Goal: Transaction & Acquisition: Purchase product/service

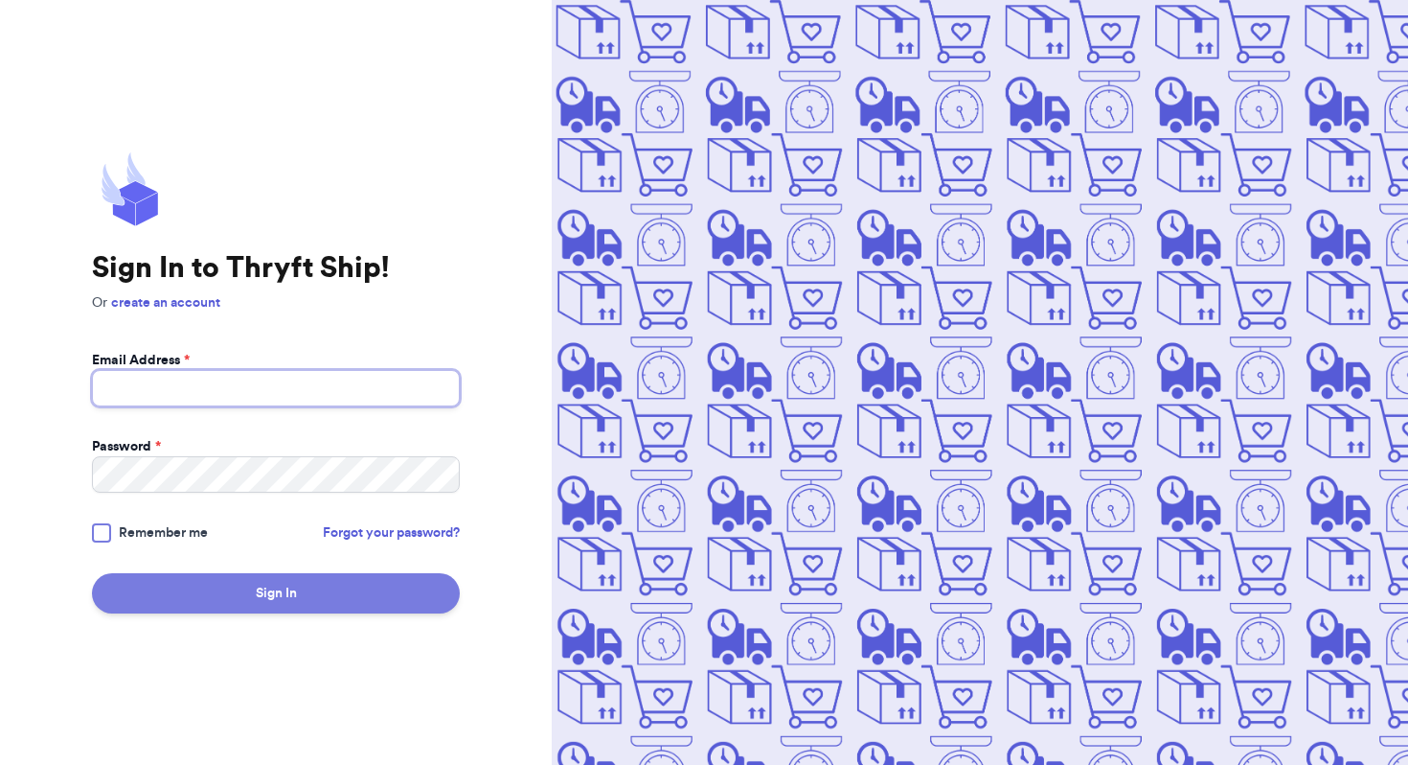
type input "[EMAIL_ADDRESS][DOMAIN_NAME]"
click at [203, 575] on button "Sign In" at bounding box center [276, 593] width 368 height 40
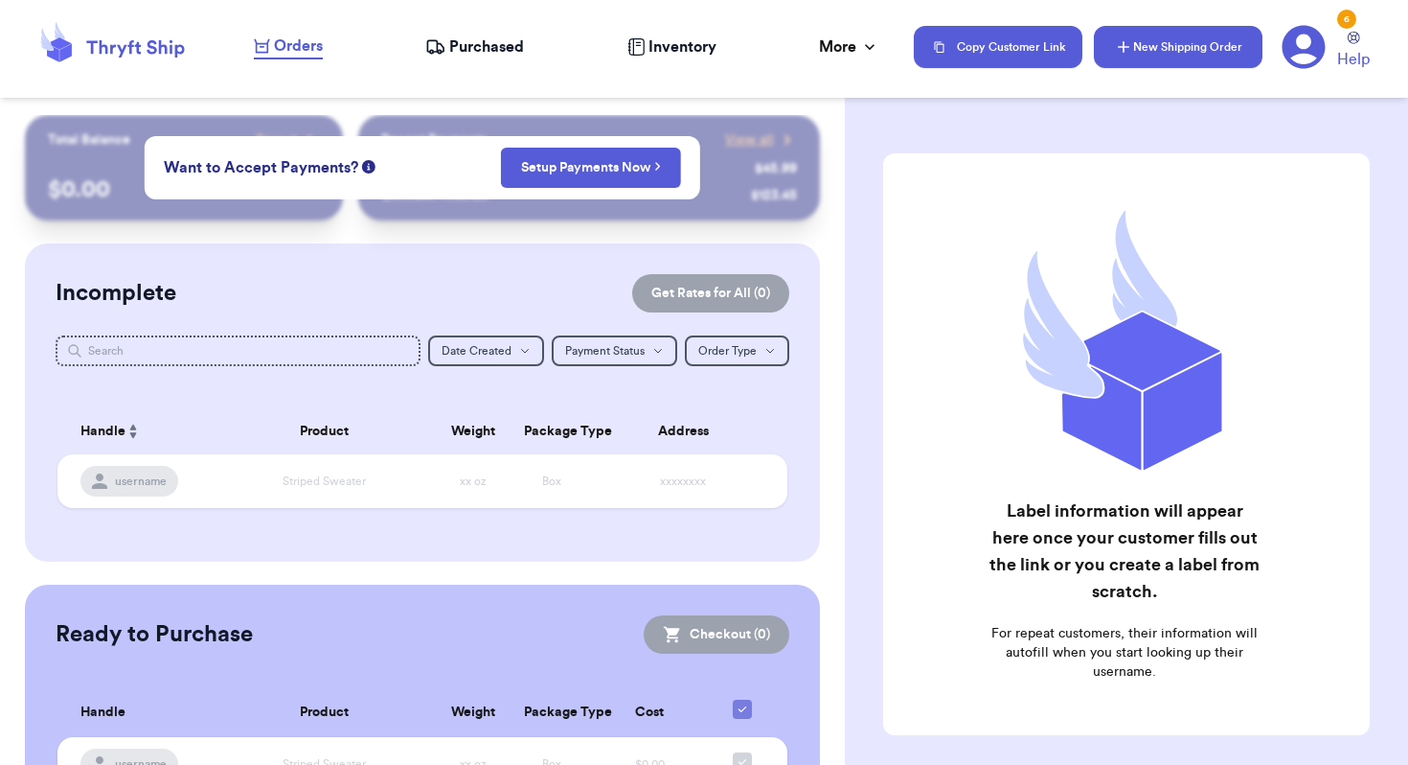
click at [1179, 56] on button "New Shipping Order" at bounding box center [1178, 47] width 169 height 42
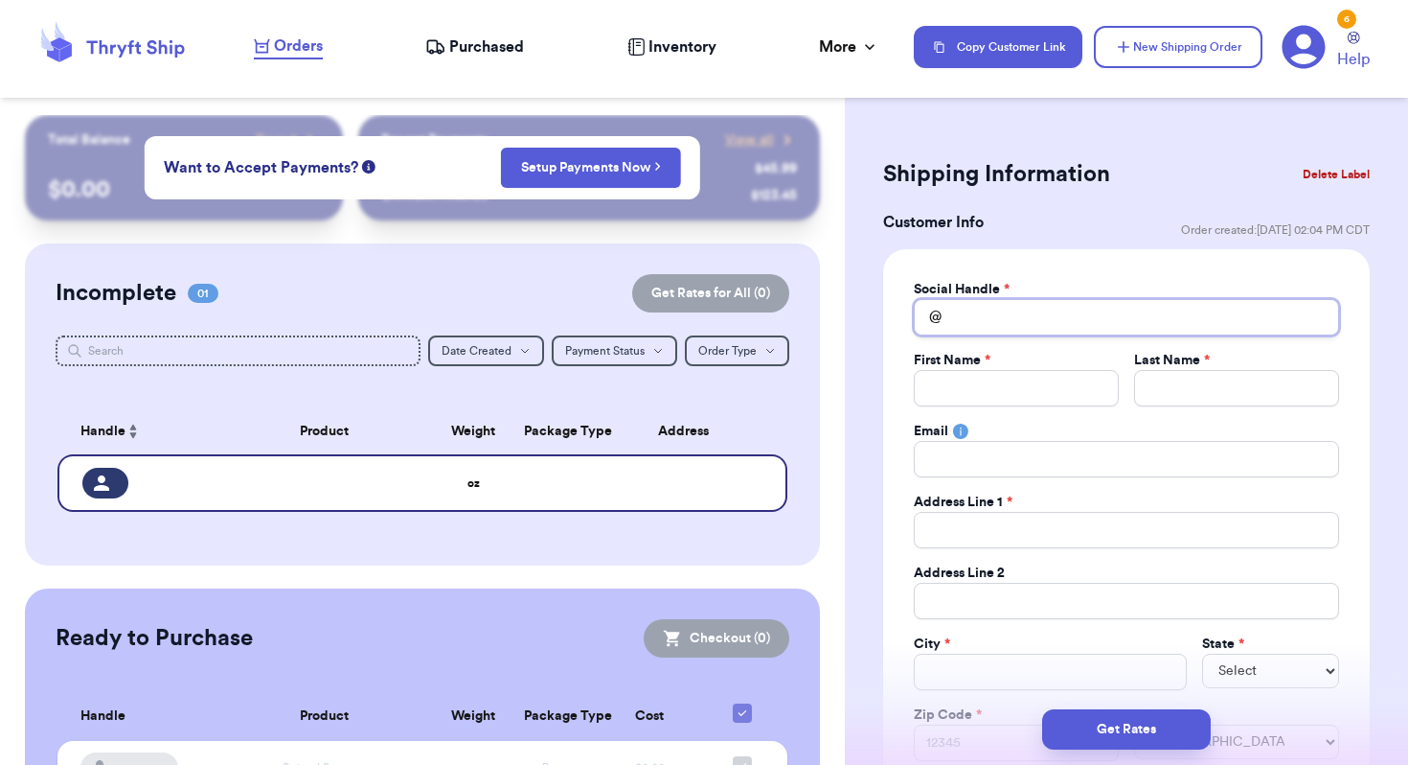
click at [1023, 320] on input "Total Amount Paid" at bounding box center [1126, 317] width 425 height 36
type input "a"
type input "az"
type input "aze"
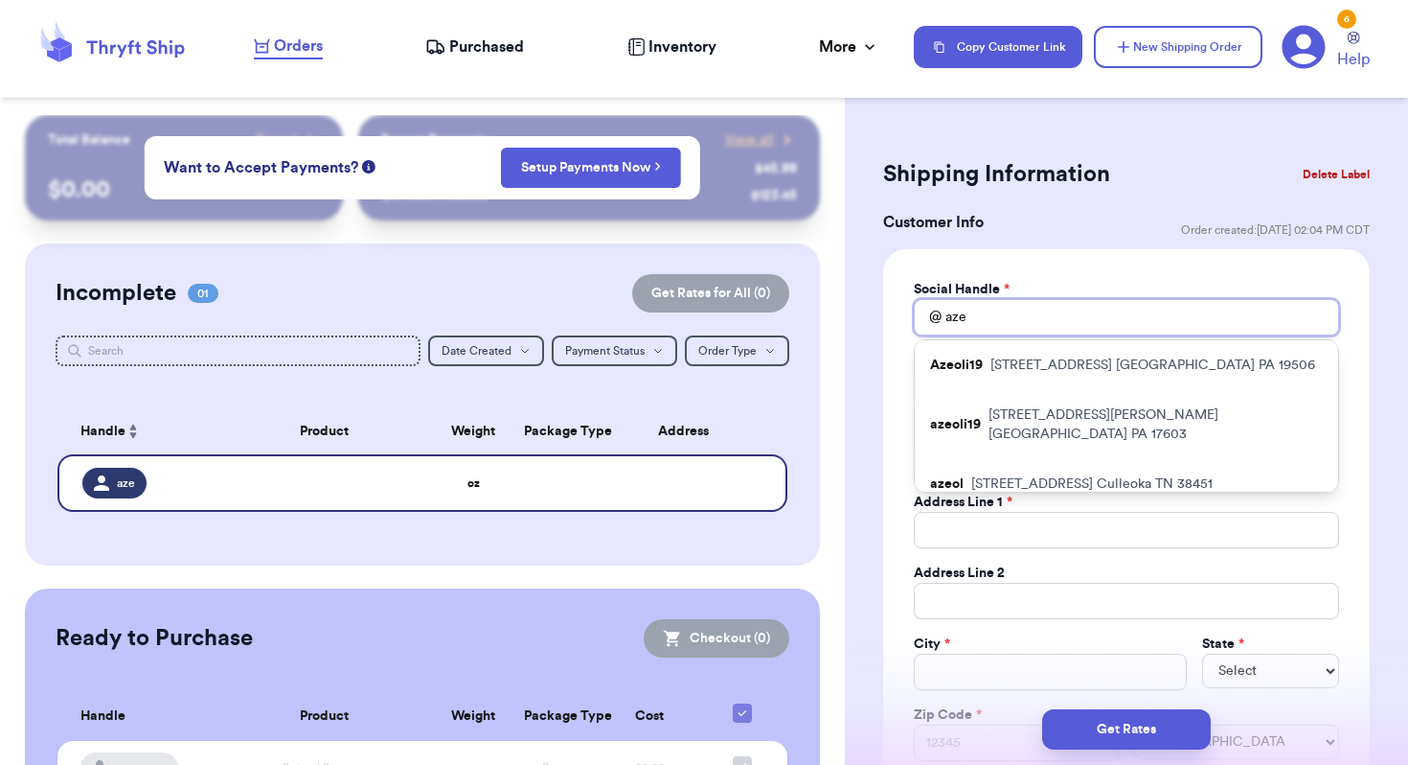
type input "azel"
type input "aze"
type input "azeo"
type input "azeol"
type input "azeoli"
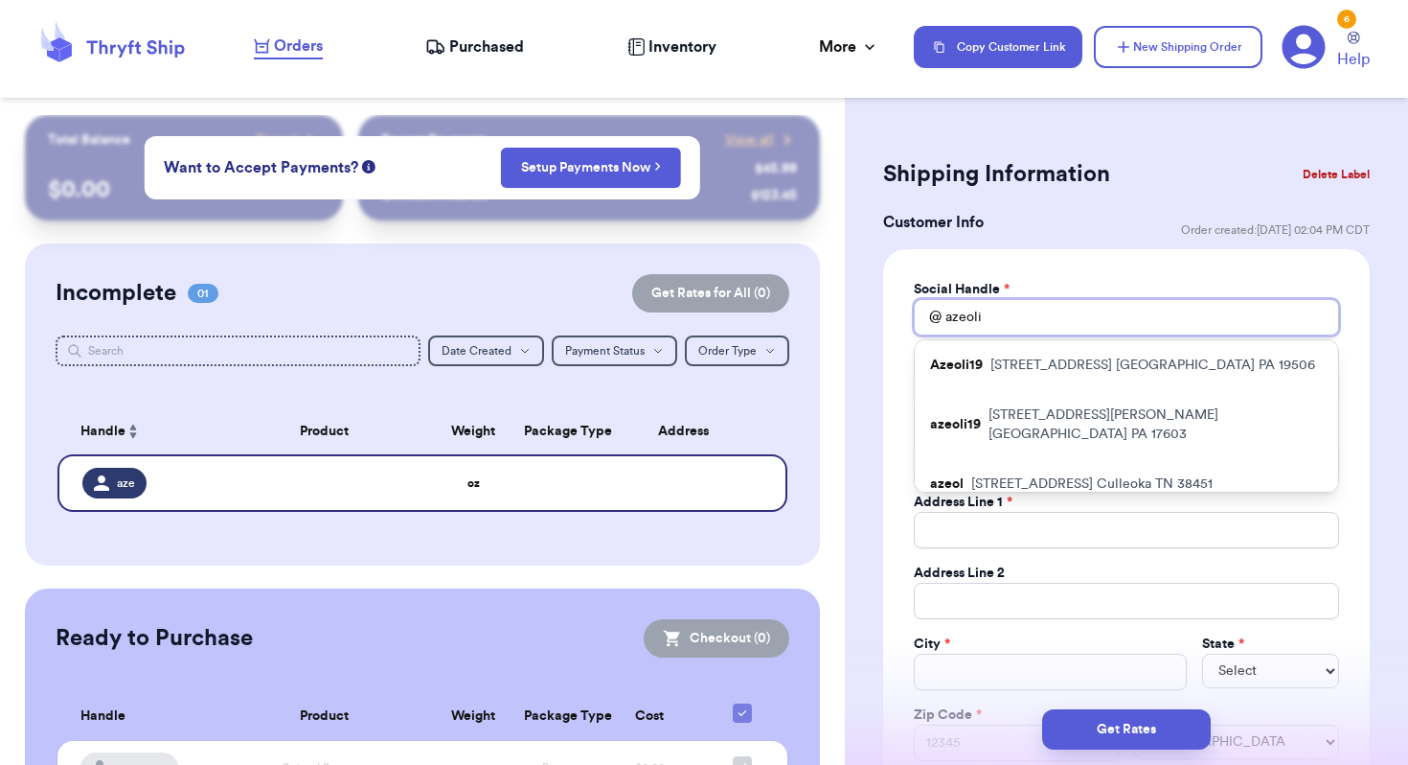
type input "azeoli1"
type input "azeoli19"
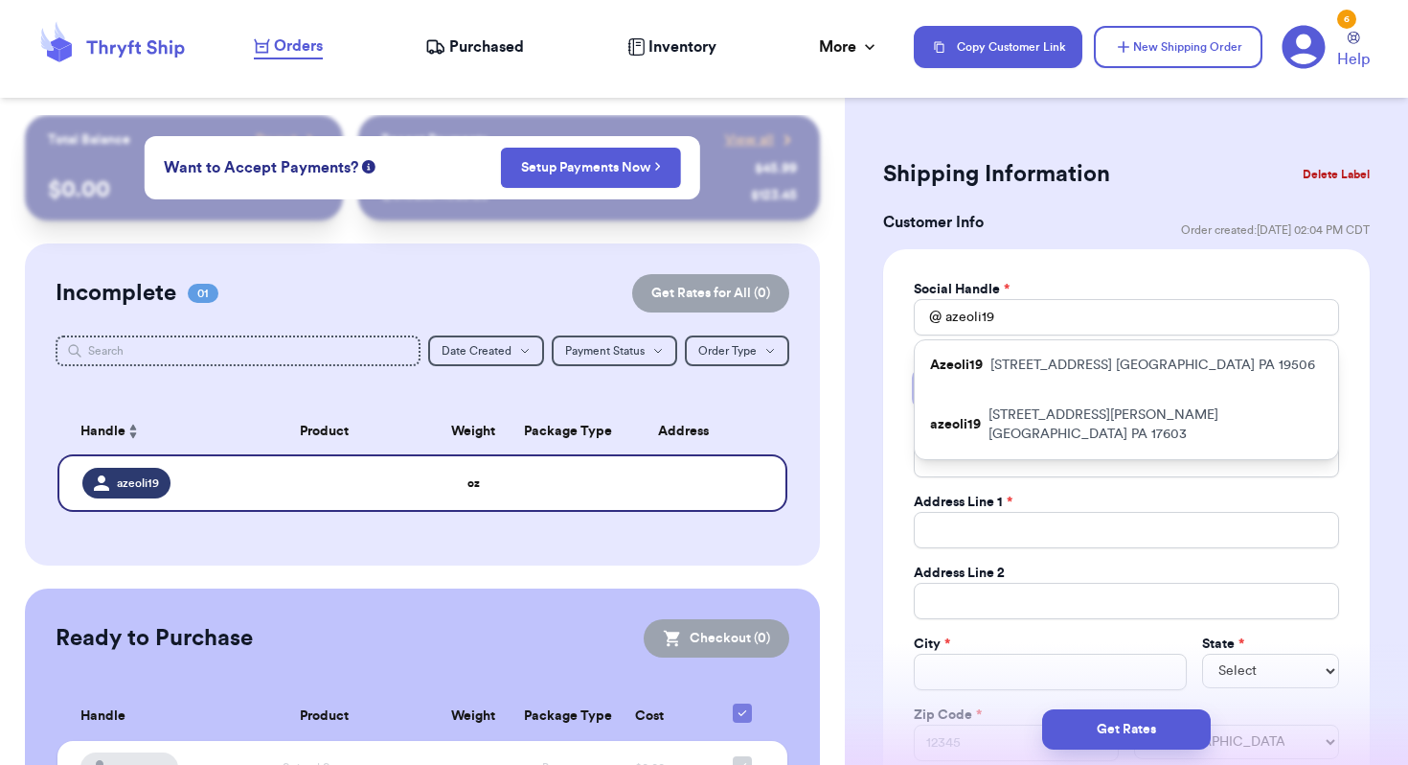
type input "1"
type input "12"
type input "120"
type input "120 S"
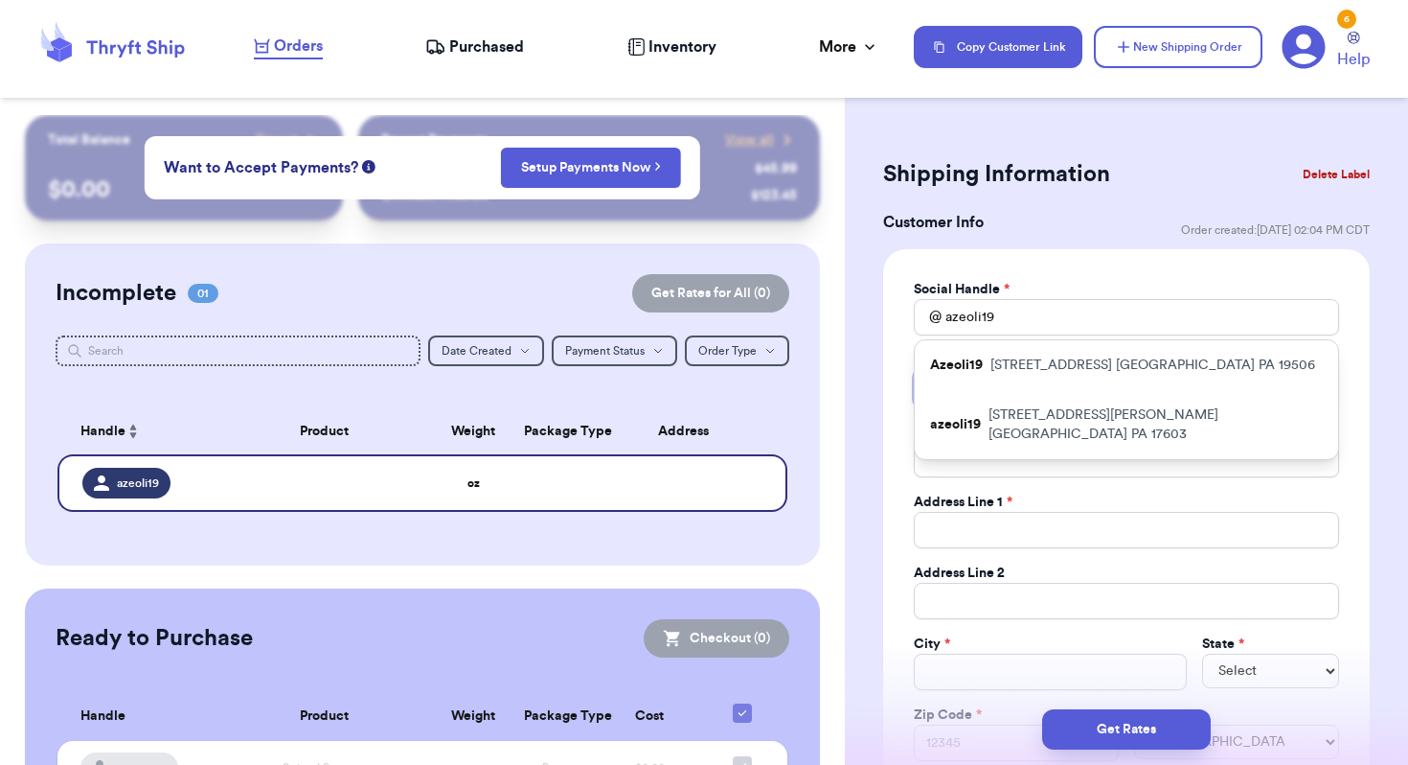
type input "120 Su"
type input "120 Sut"
type input "120 Suth"
type input "120 Suthe"
type input "120 [PERSON_NAME]"
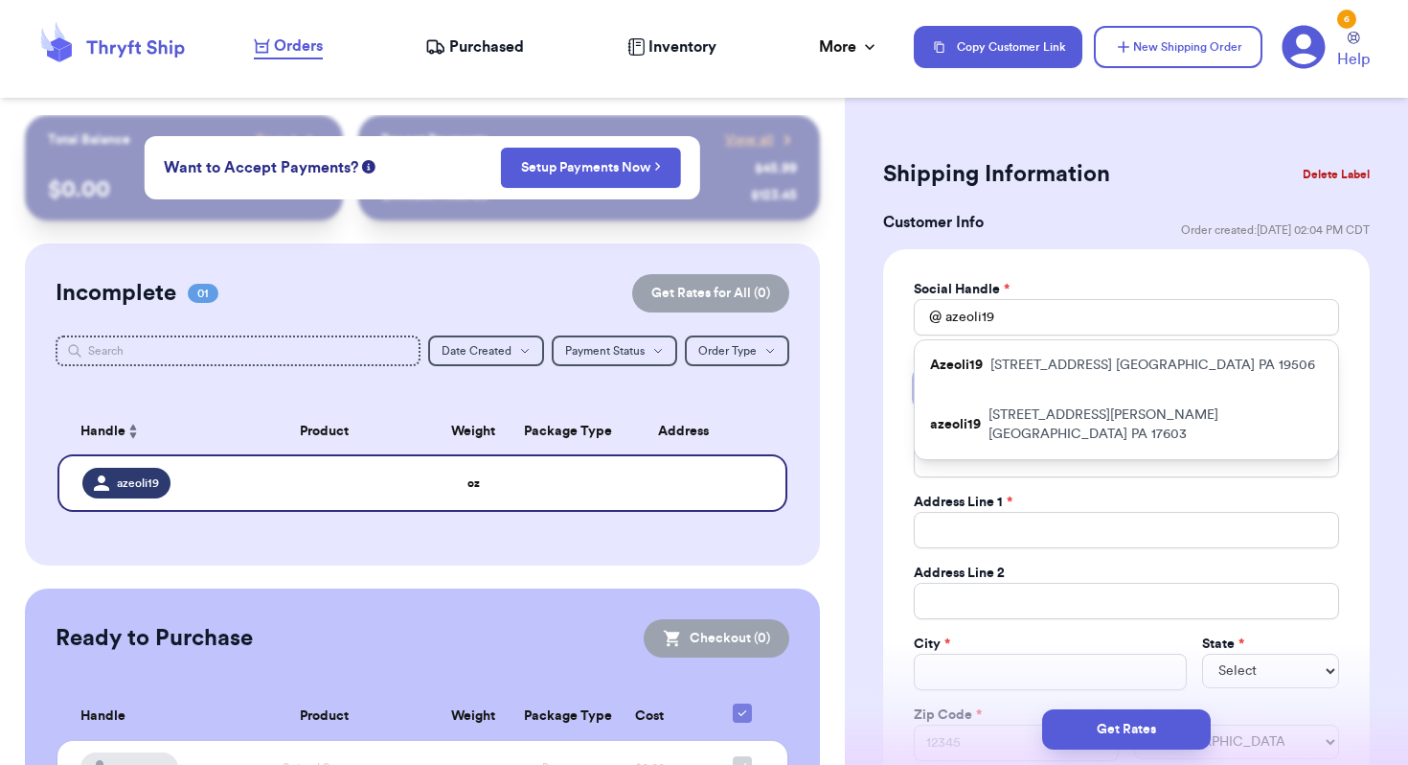
type input "120 Sutherl"
type input "120 Sutherla"
type input "120 Sutherlan"
type input "120 [PERSON_NAME]"
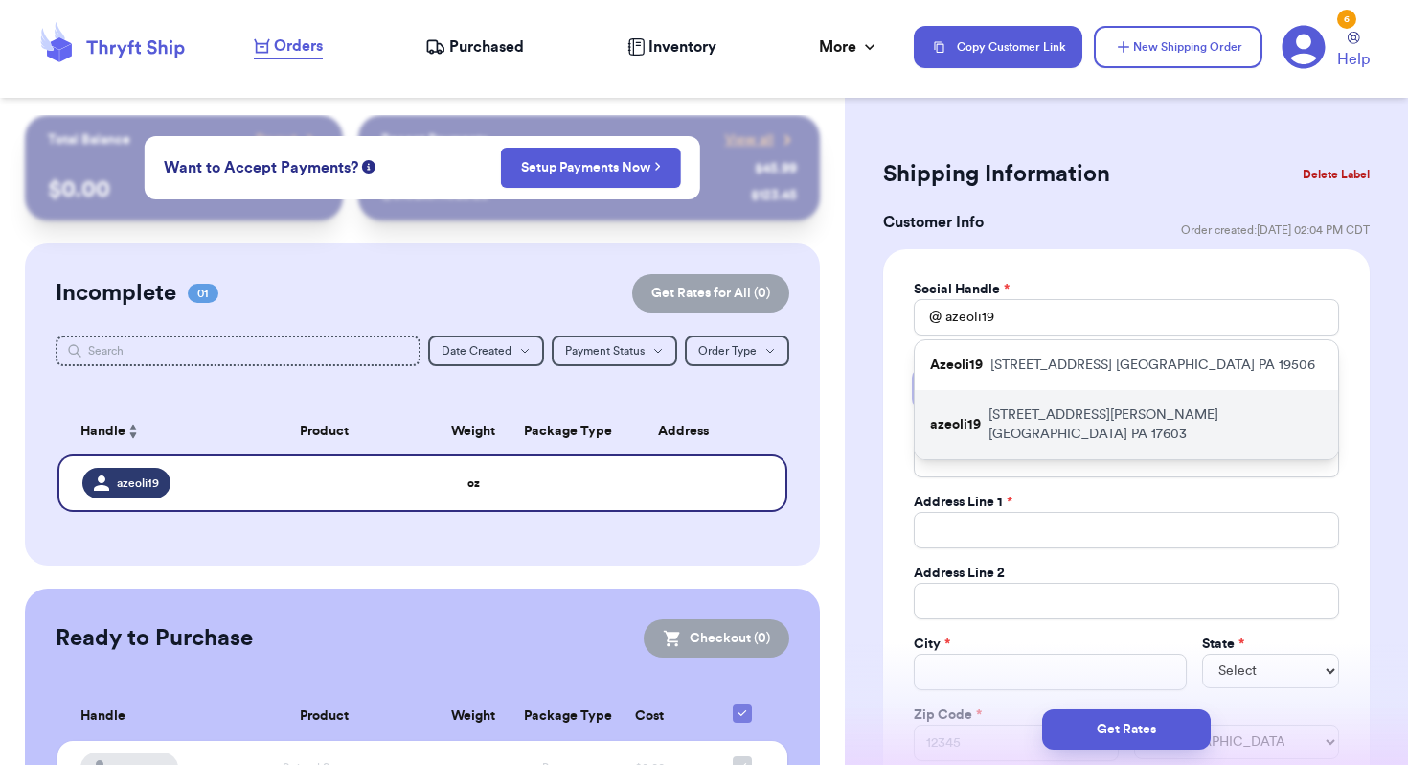
type input "120 [PERSON_NAME]"
click at [1119, 429] on div "azeoli19 [STREET_ADDRESS][PERSON_NAME]" at bounding box center [1127, 424] width 424 height 69
type input "[PERSON_NAME]"
type input "[STREET_ADDRESS][PERSON_NAME]"
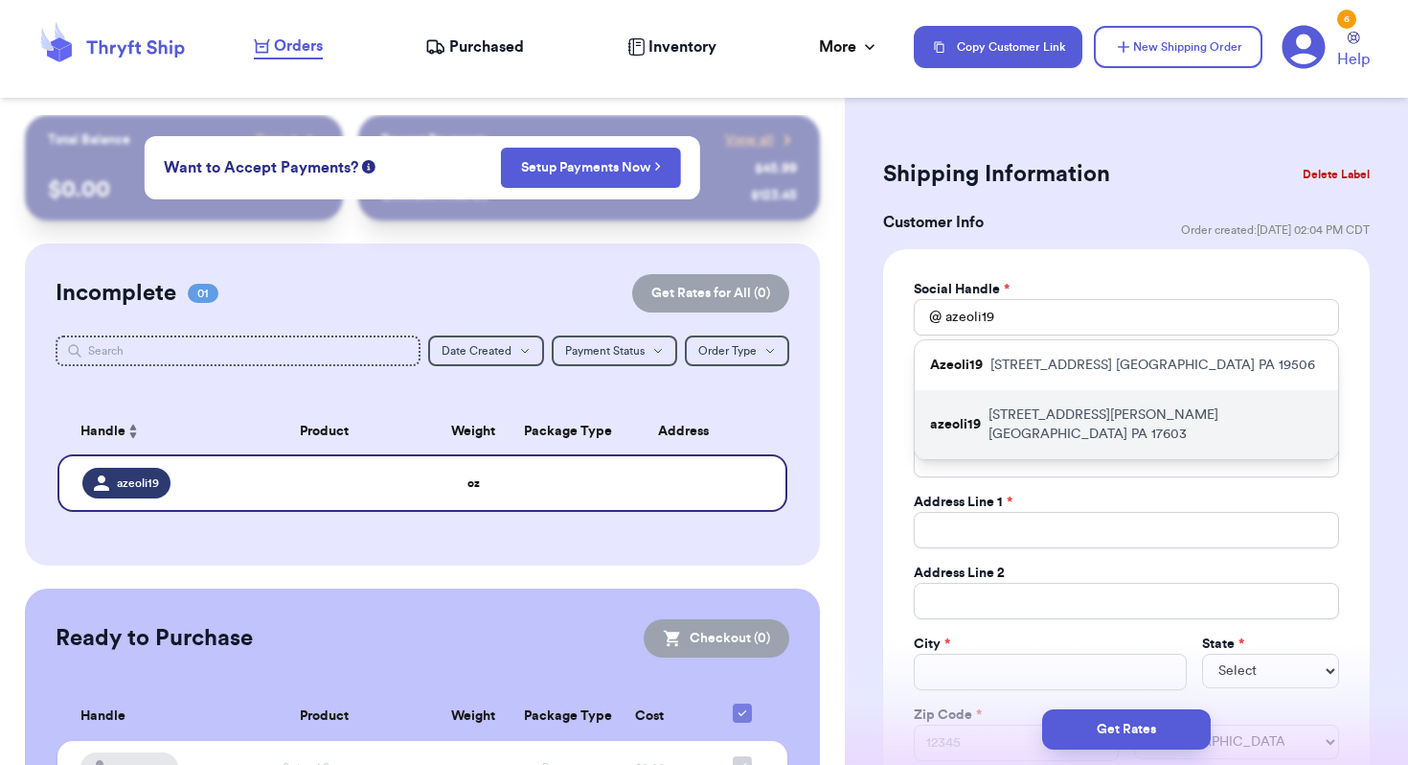
type input "[GEOGRAPHIC_DATA]"
select select "PA"
type input "17603"
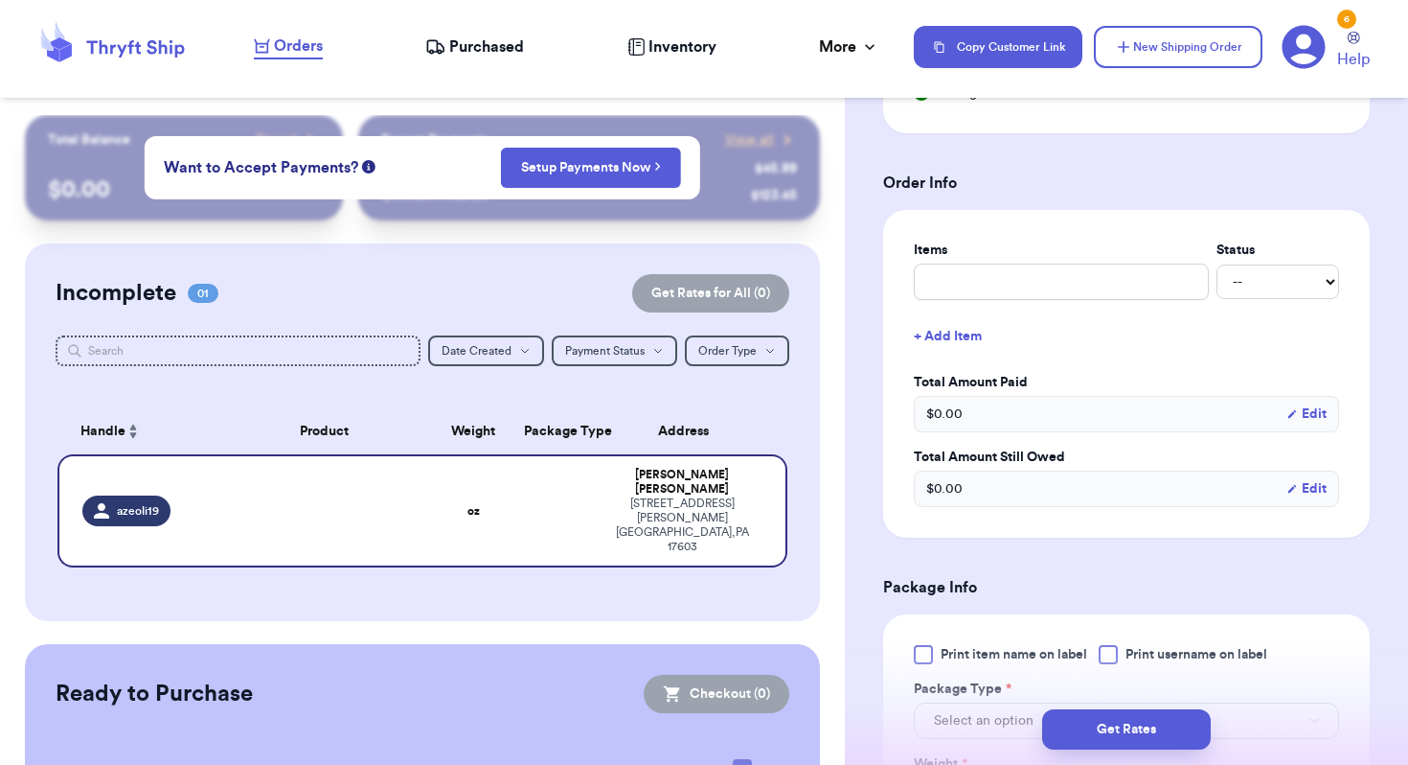
scroll to position [929, 0]
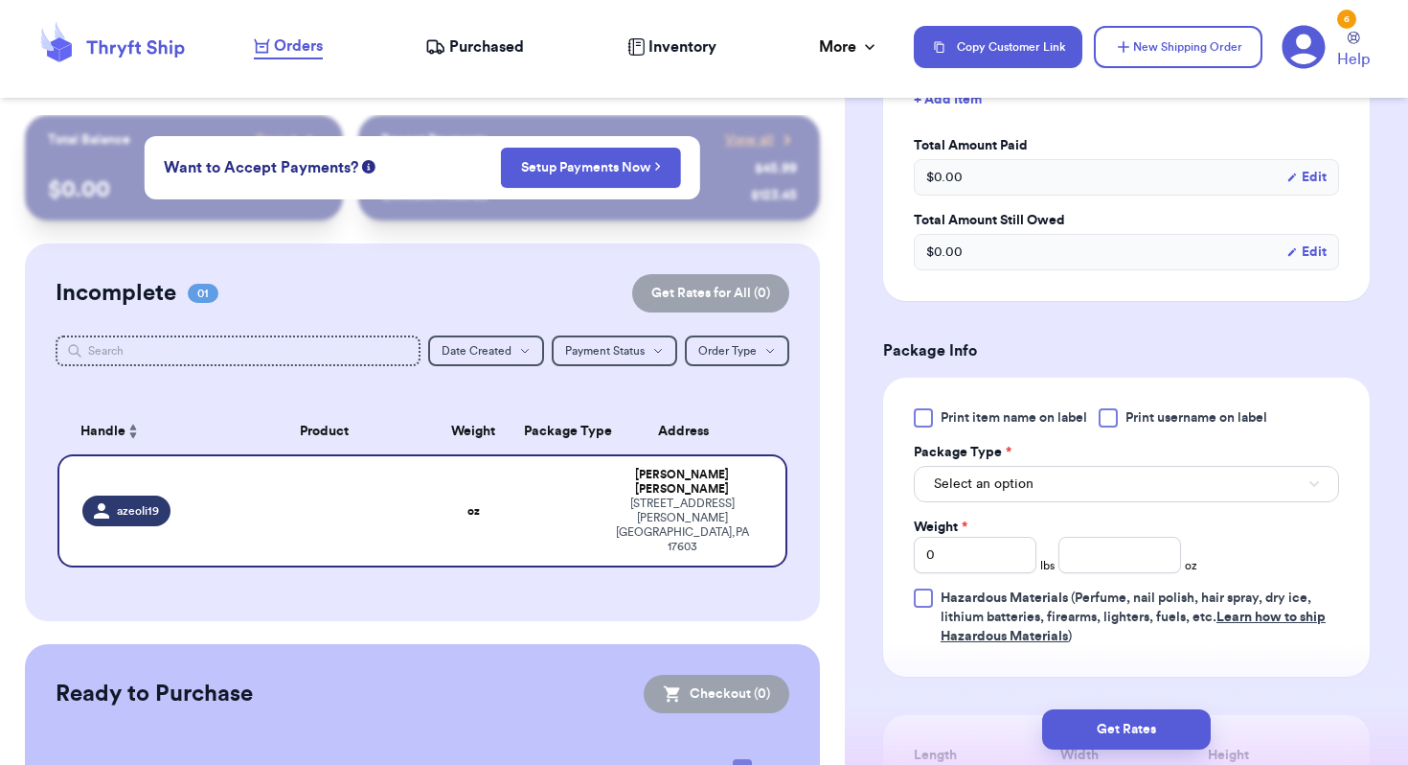
click at [1031, 507] on div "Print item name on label Print username on label Package Type * Select an optio…" at bounding box center [1126, 527] width 425 height 238
click at [1036, 489] on button "Select an option" at bounding box center [1126, 484] width 425 height 36
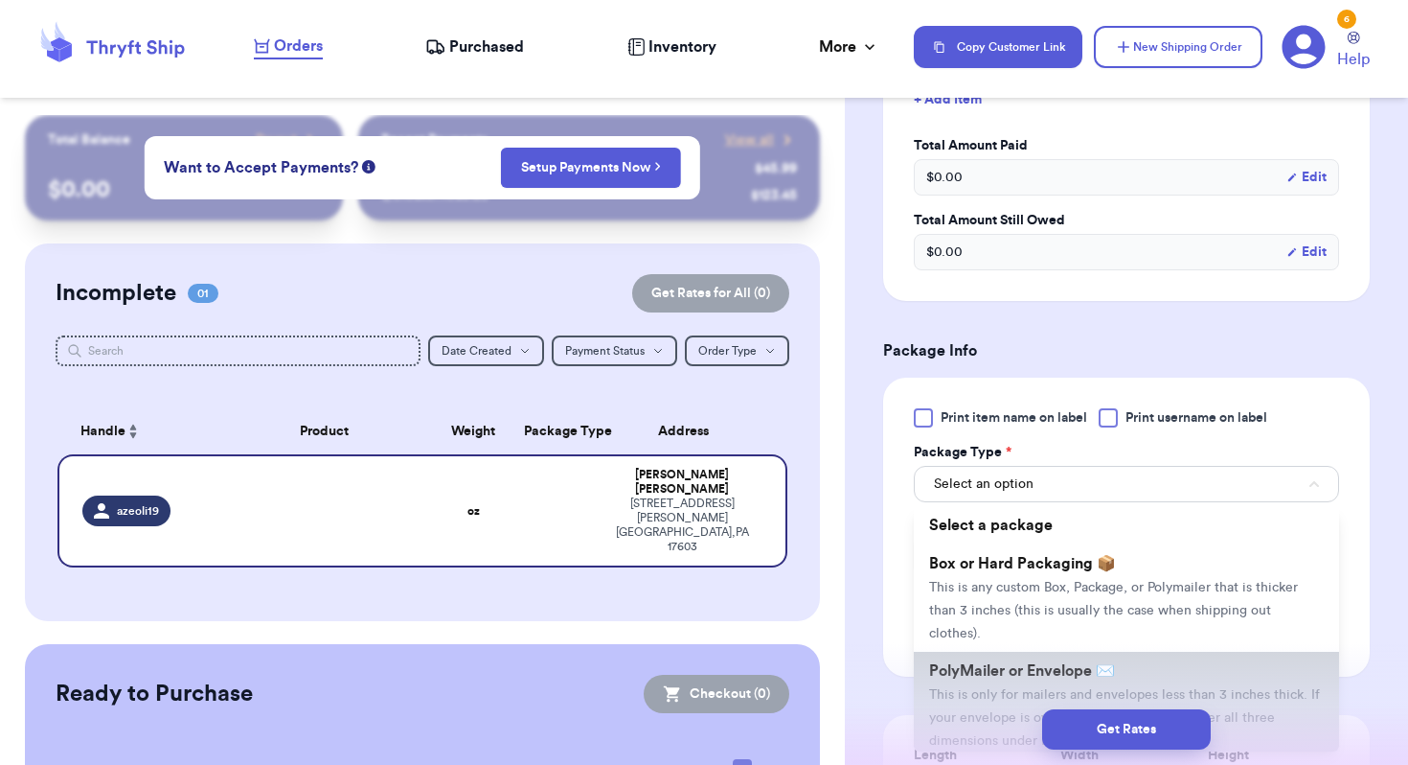
click at [1007, 688] on span "This is only for mailers and envelopes less than 3 inches thick. If your envelo…" at bounding box center [1124, 717] width 391 height 59
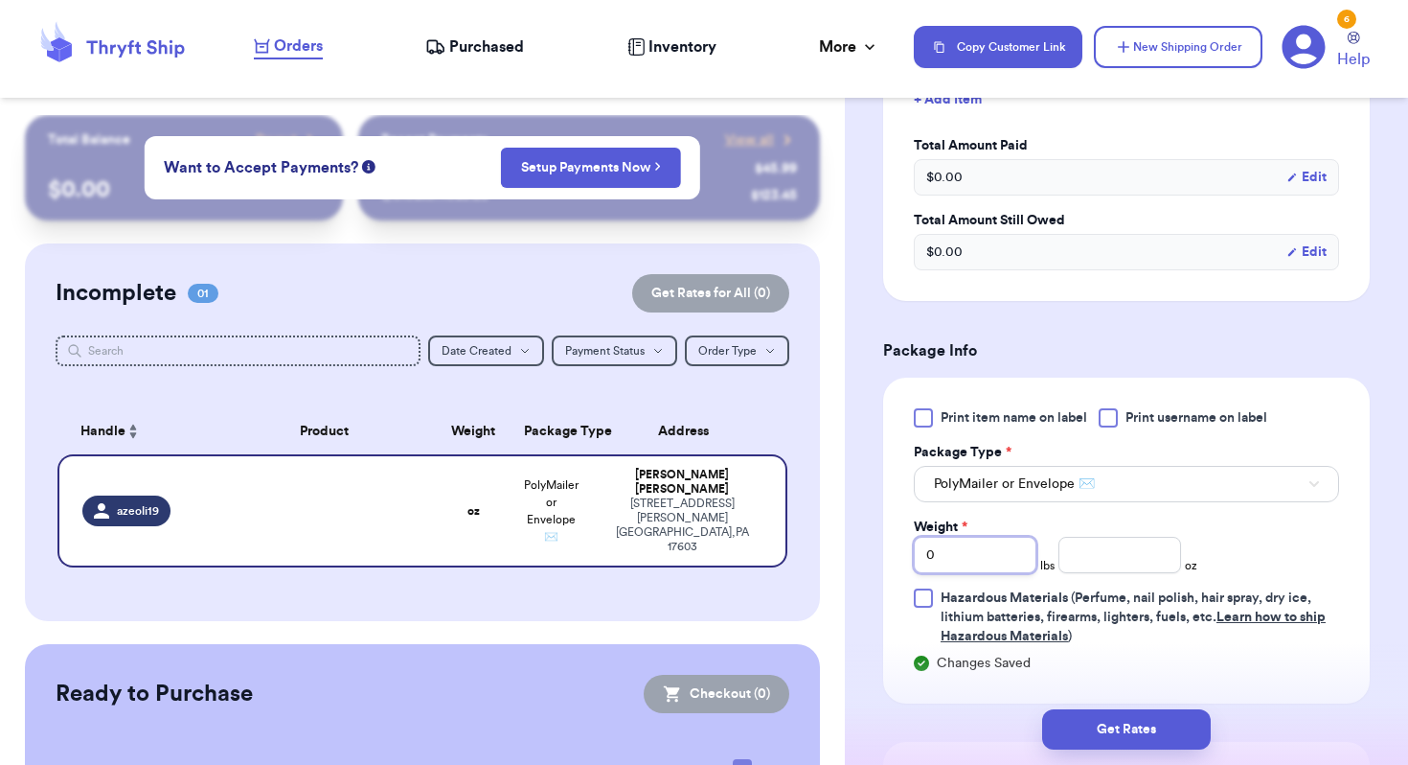
click at [999, 566] on input "0" at bounding box center [975, 555] width 123 height 36
type input "2"
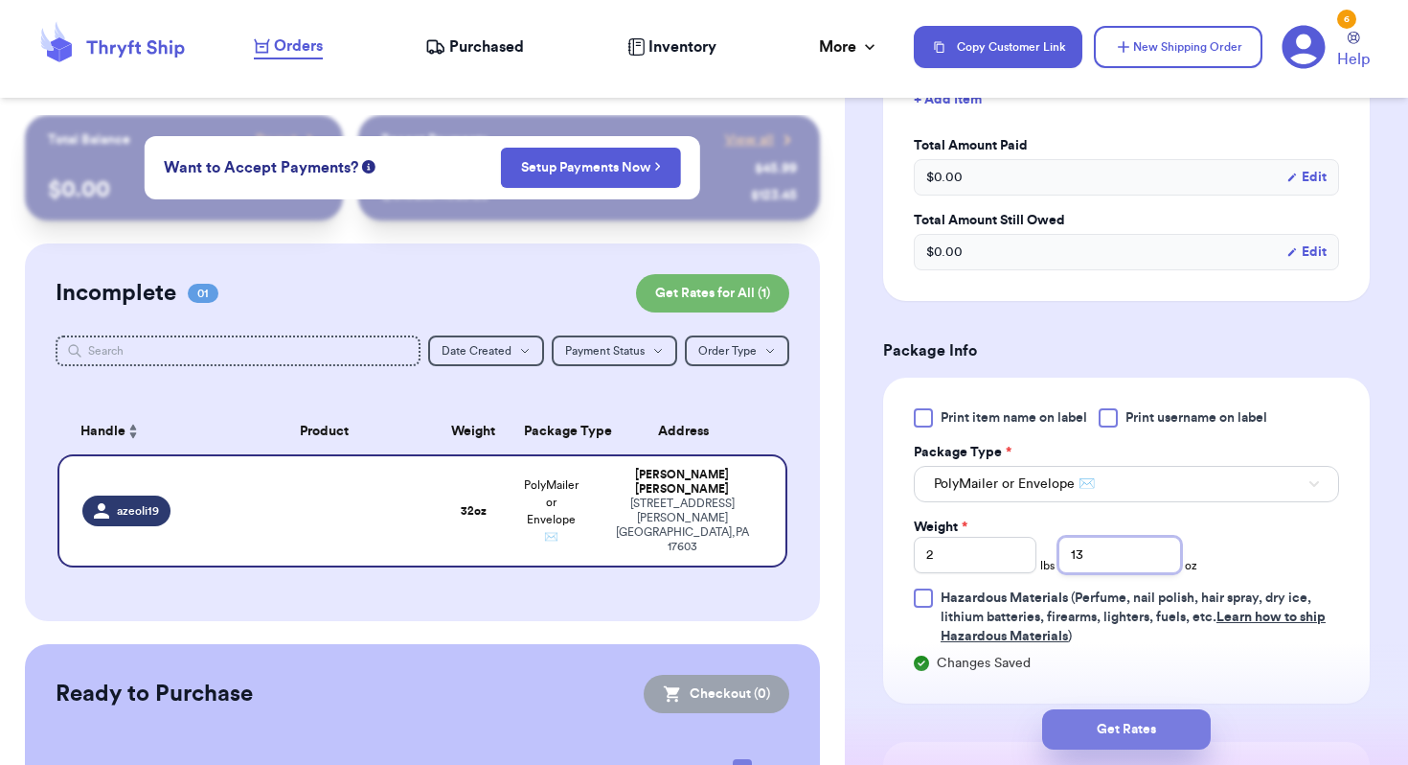
type input "13"
click at [1094, 737] on button "Get Rates" at bounding box center [1126, 729] width 169 height 40
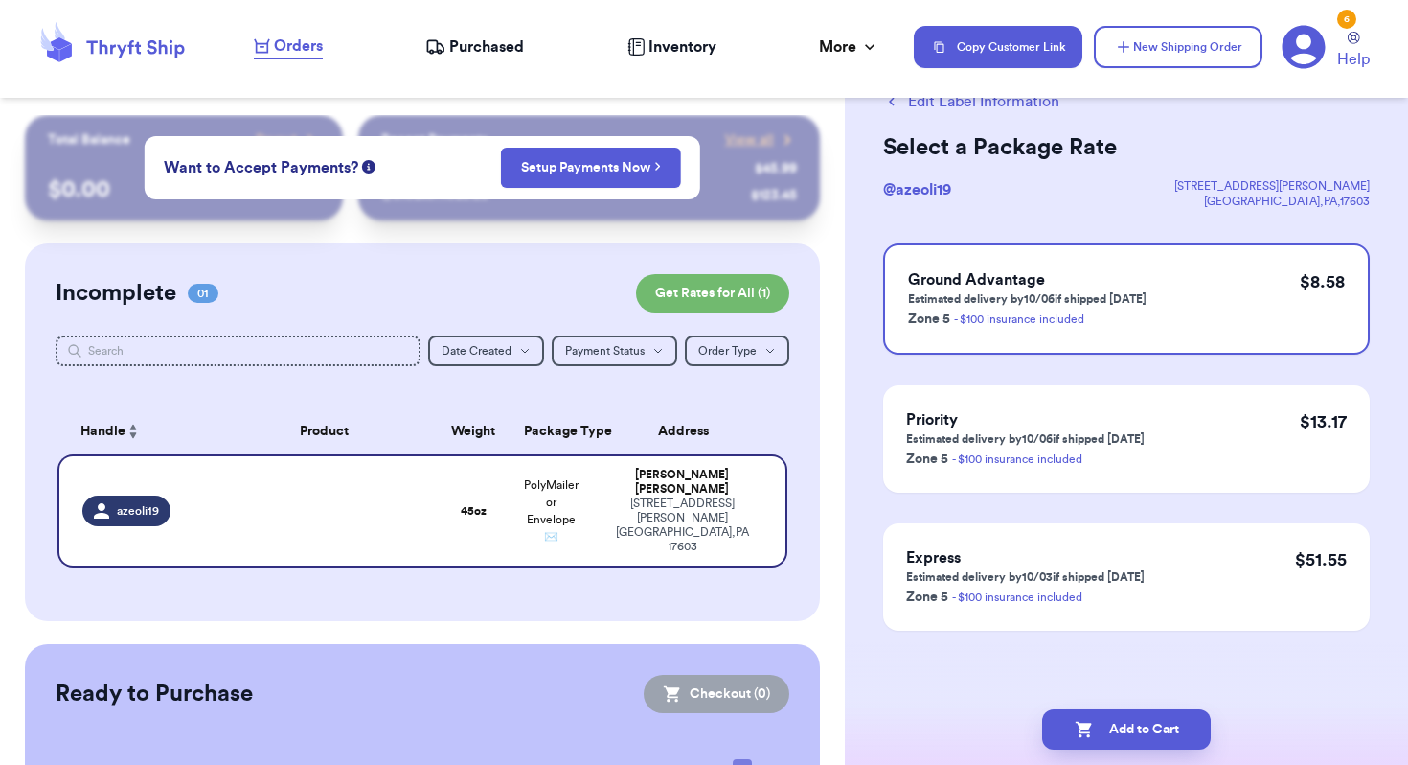
scroll to position [0, 0]
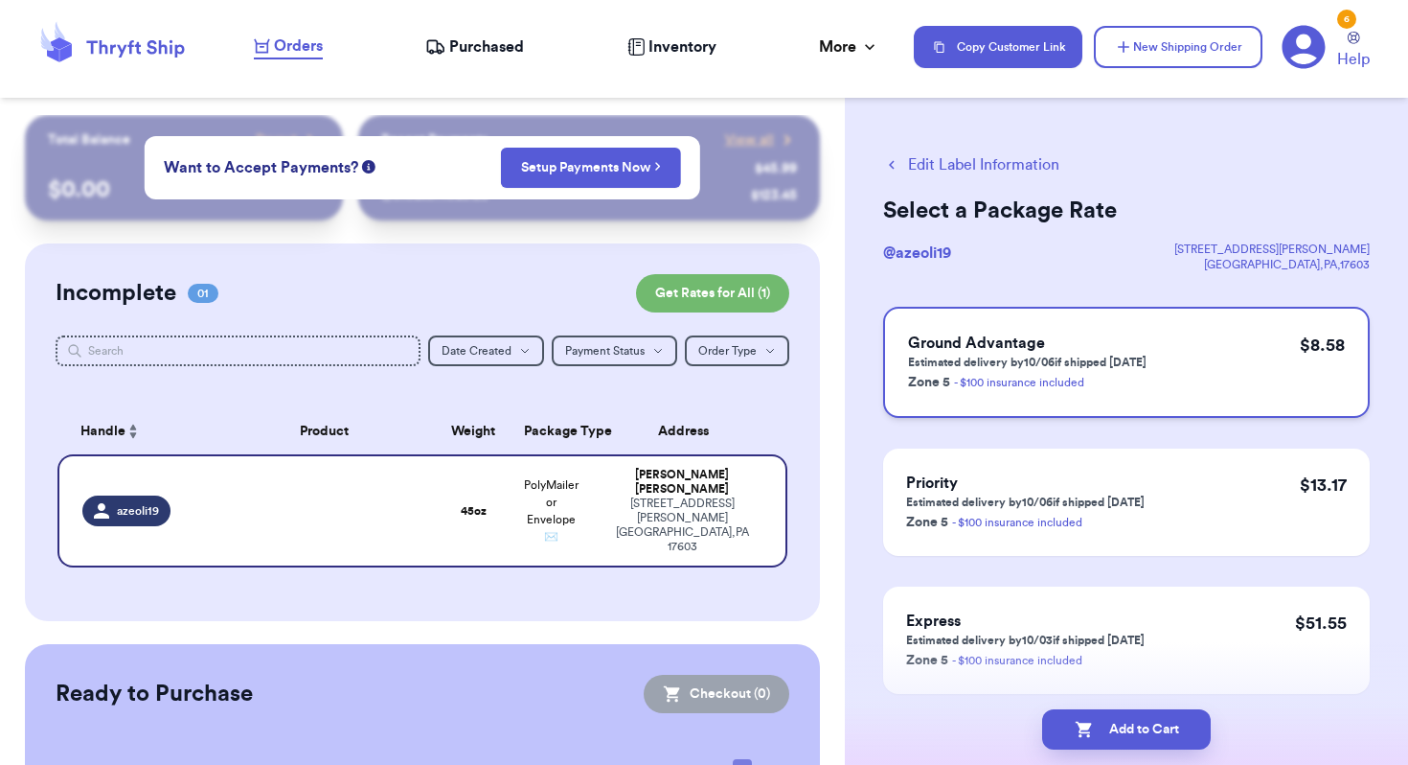
click at [1165, 332] on div "Ground Advantage Estimated delivery by 10/06 if shipped [DATE] Zone 5 - $100 in…" at bounding box center [1126, 362] width 487 height 111
click at [1121, 734] on button "Add to Cart" at bounding box center [1126, 729] width 169 height 40
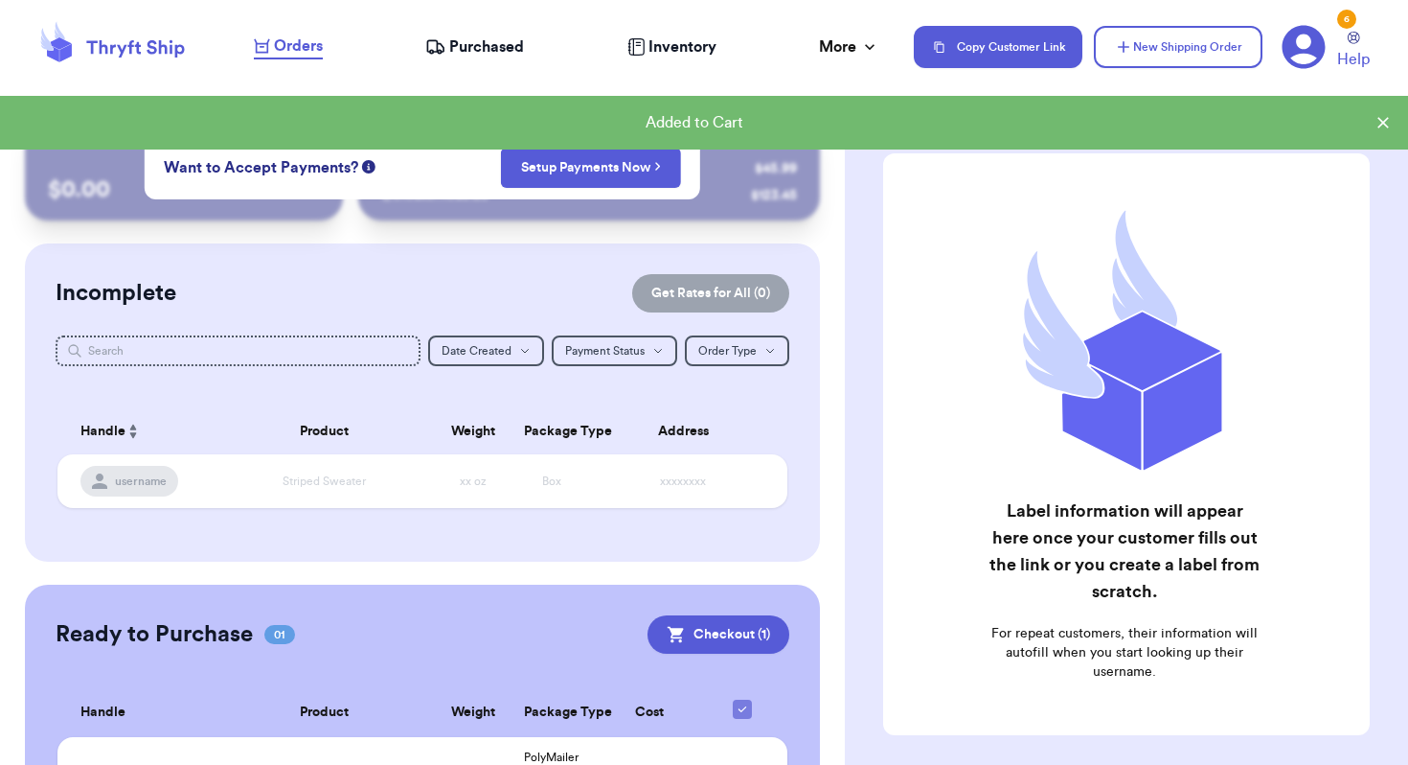
scroll to position [139, 0]
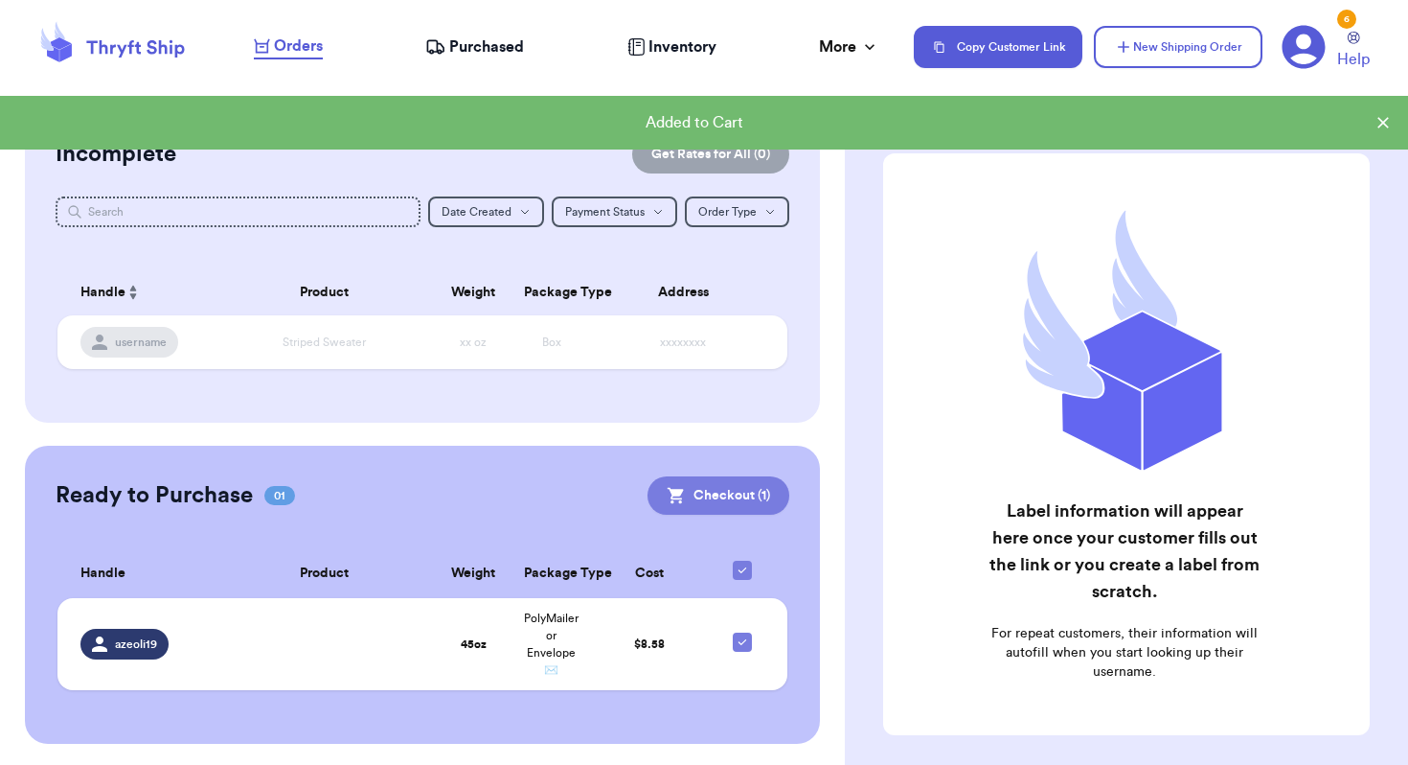
click at [754, 491] on button "Checkout ( 1 )" at bounding box center [719, 495] width 142 height 38
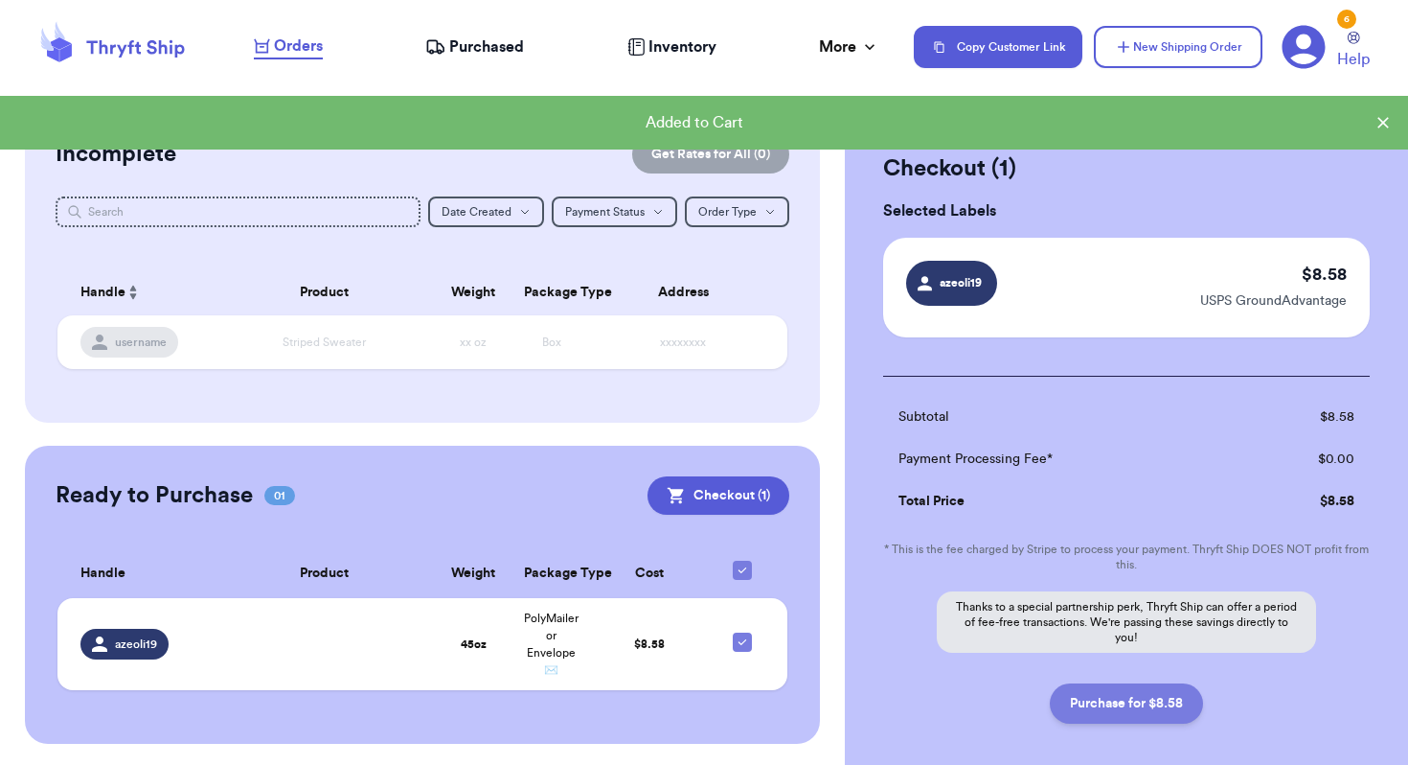
click at [1144, 711] on button "Purchase for $8.58" at bounding box center [1126, 703] width 153 height 40
checkbox input "false"
checkbox input "true"
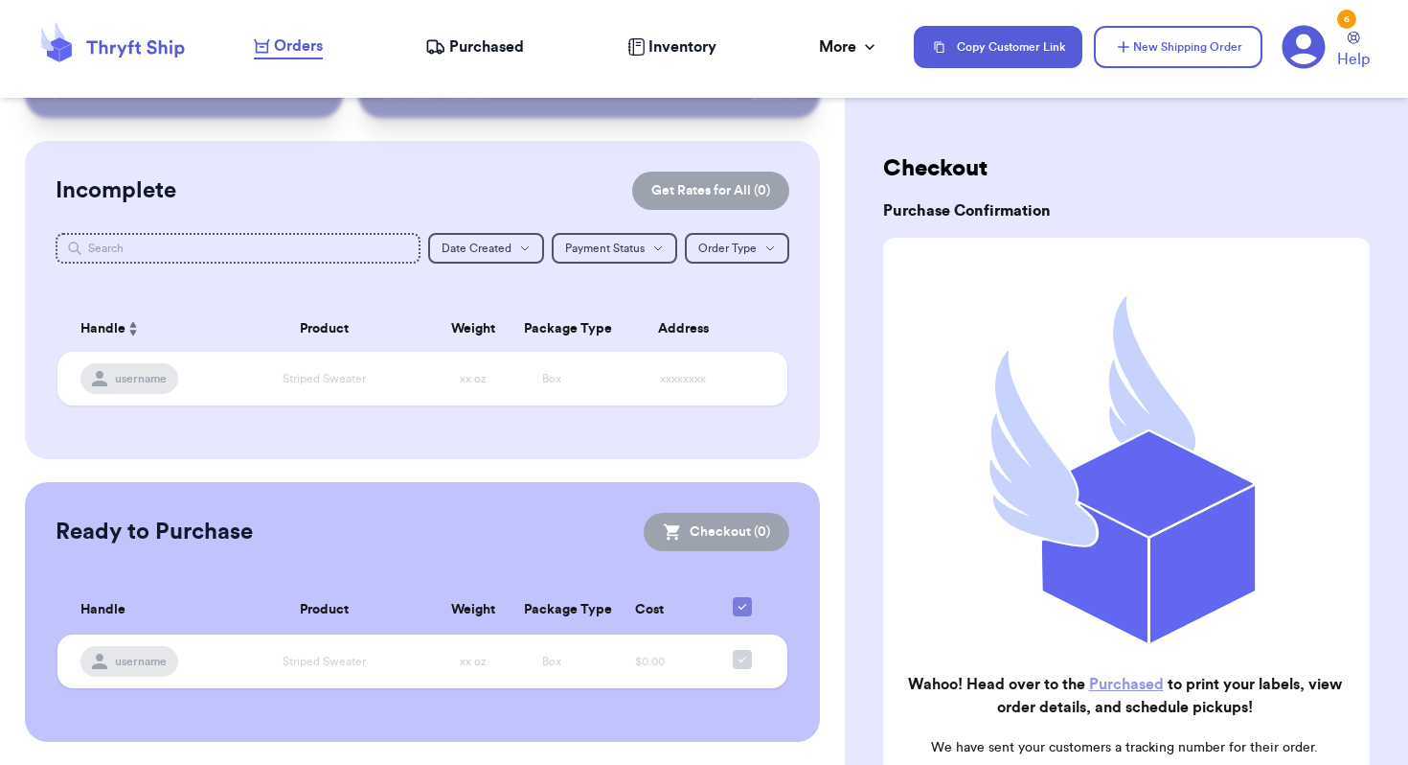
scroll to position [101, 0]
click at [455, 34] on nav "Orders Purchased Inventory More Stats Completed Orders Payments Payouts Copy Cu…" at bounding box center [822, 46] width 1174 height 63
click at [454, 45] on span "Purchased" at bounding box center [486, 46] width 75 height 23
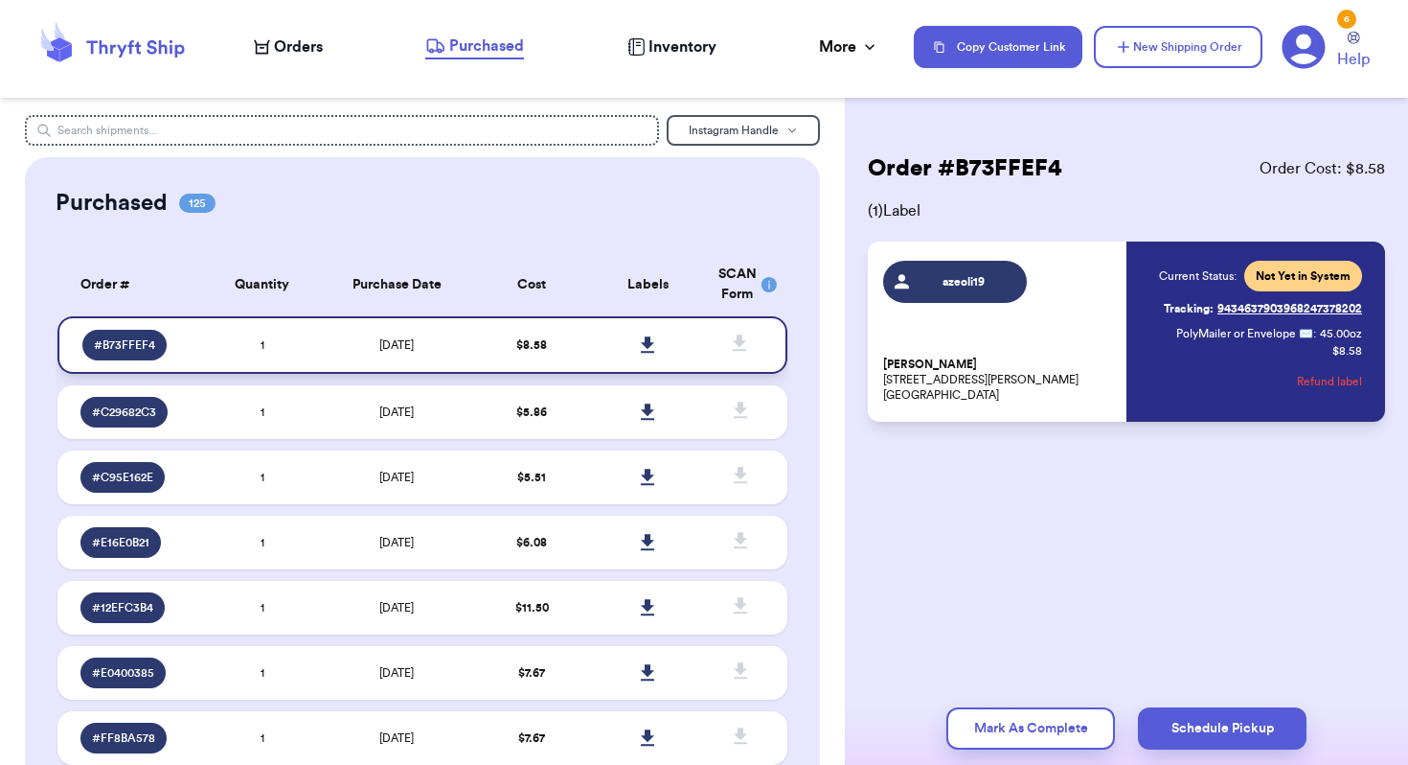
click at [655, 353] on icon at bounding box center [648, 344] width 14 height 17
